Goal: Task Accomplishment & Management: Use online tool/utility

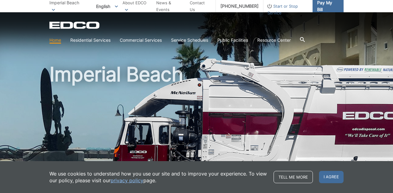
click at [328, 6] on span "Pay My Bill" at bounding box center [327, 6] width 21 height 14
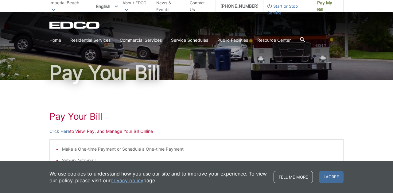
scroll to position [36, 0]
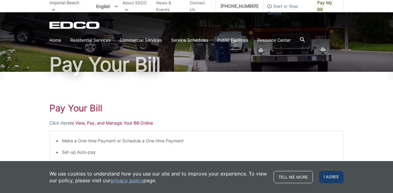
click at [332, 178] on span "I agree" at bounding box center [331, 177] width 25 height 12
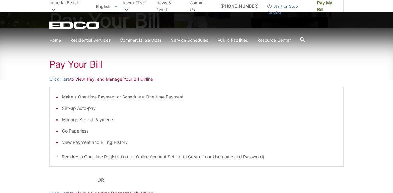
scroll to position [87, 0]
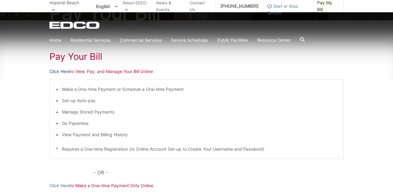
click at [63, 71] on link "Click Here" at bounding box center [59, 71] width 21 height 7
